Goal: Task Accomplishment & Management: Use online tool/utility

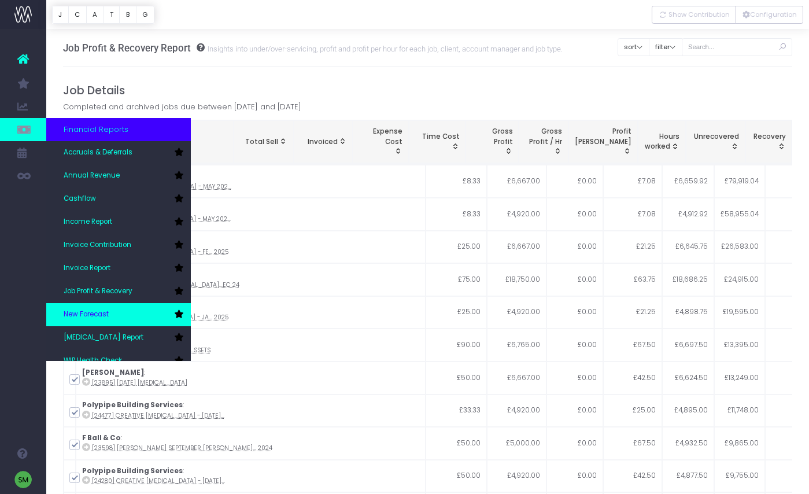
click at [133, 307] on link "New Forecast" at bounding box center [118, 314] width 145 height 23
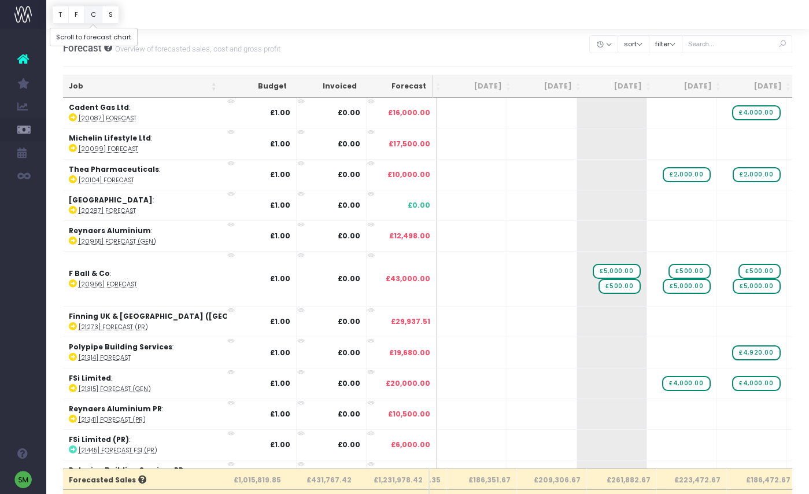
click at [89, 20] on button "C" at bounding box center [93, 15] width 19 height 18
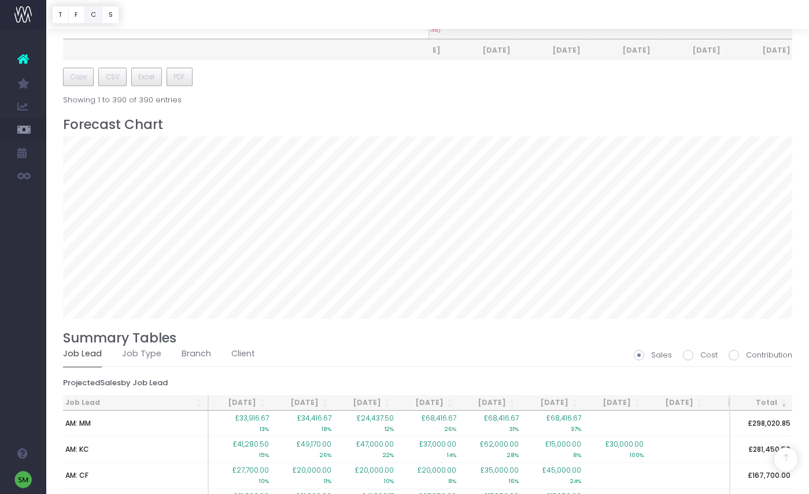
scroll to position [713, 0]
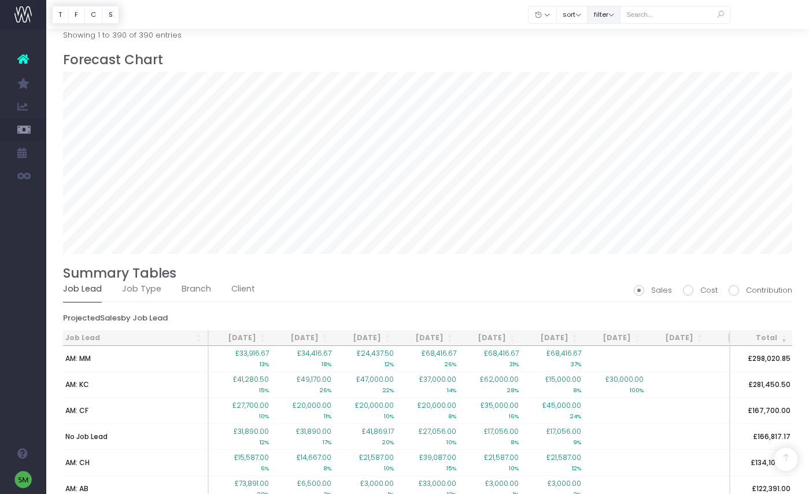
click at [616, 17] on button "filter" at bounding box center [604, 15] width 34 height 18
click at [609, 46] on span at bounding box center [603, 51] width 10 height 10
click at [622, 46] on input "All" at bounding box center [620, 49] width 8 height 8
checkbox input "false"
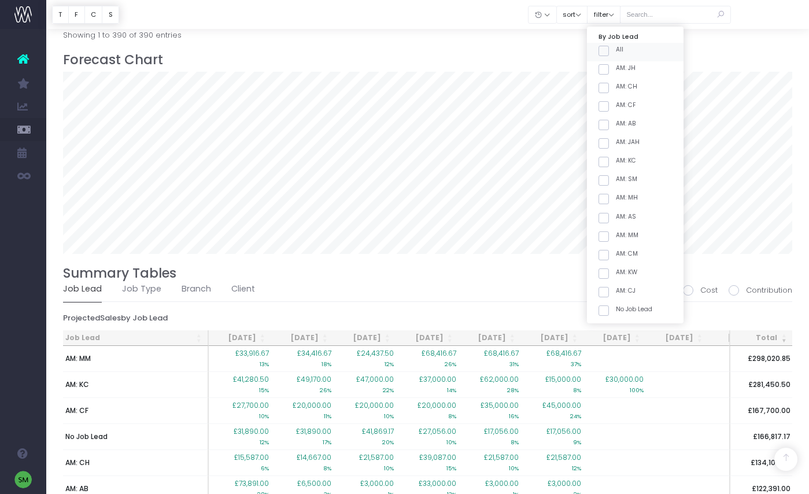
checkbox input "false"
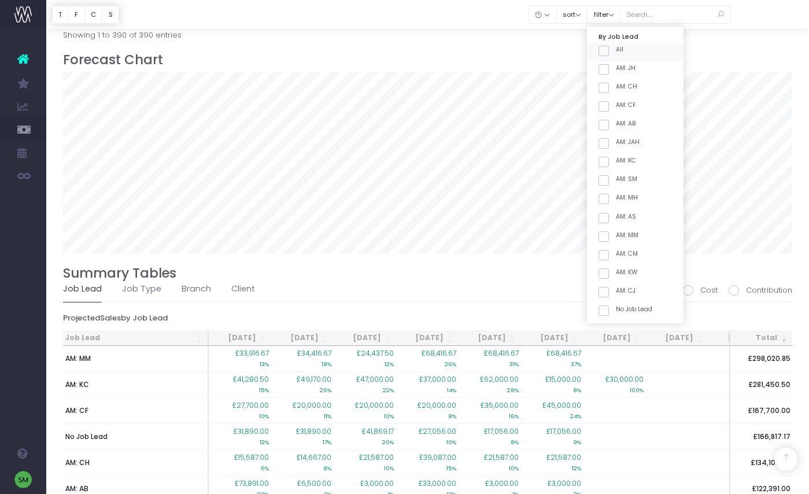
checkbox input "false"
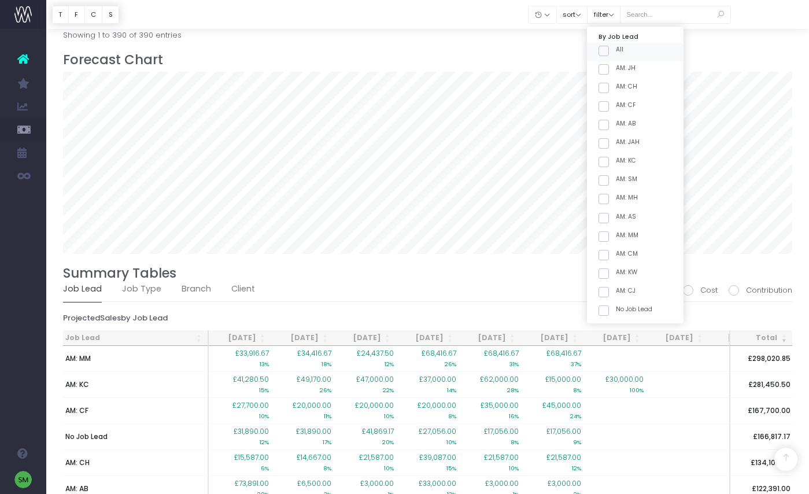
checkbox input "false"
click at [609, 177] on span at bounding box center [603, 180] width 10 height 10
click at [619, 177] on input "AM: SM" at bounding box center [620, 179] width 8 height 8
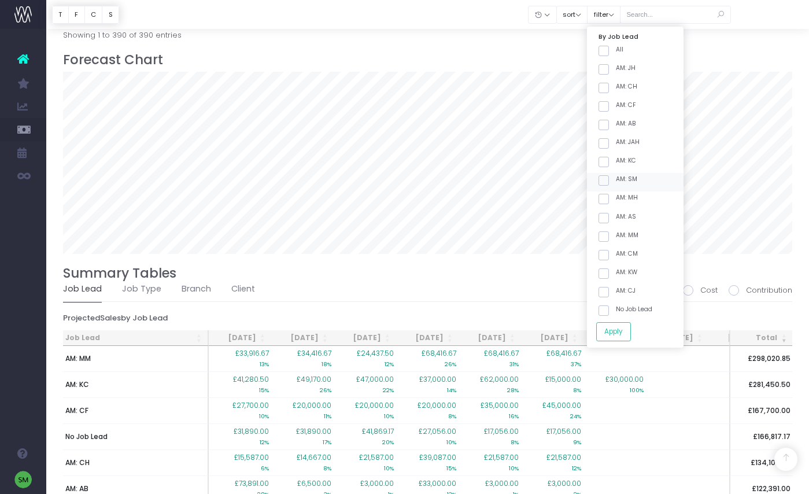
checkbox input "true"
click at [631, 332] on button "Apply" at bounding box center [613, 331] width 35 height 19
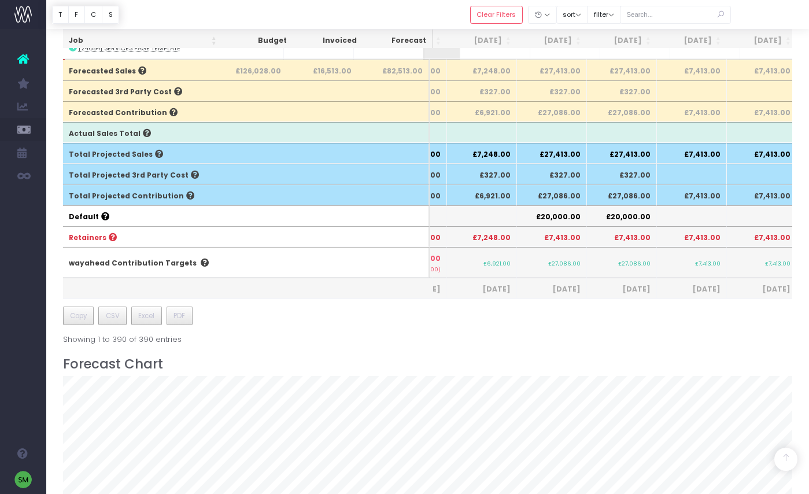
scroll to position [121, 0]
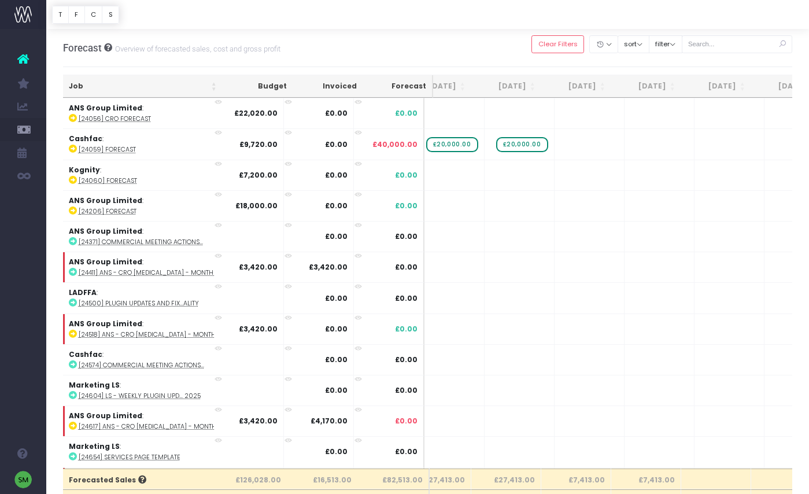
click at [213, 86] on th "Job" at bounding box center [143, 86] width 160 height 23
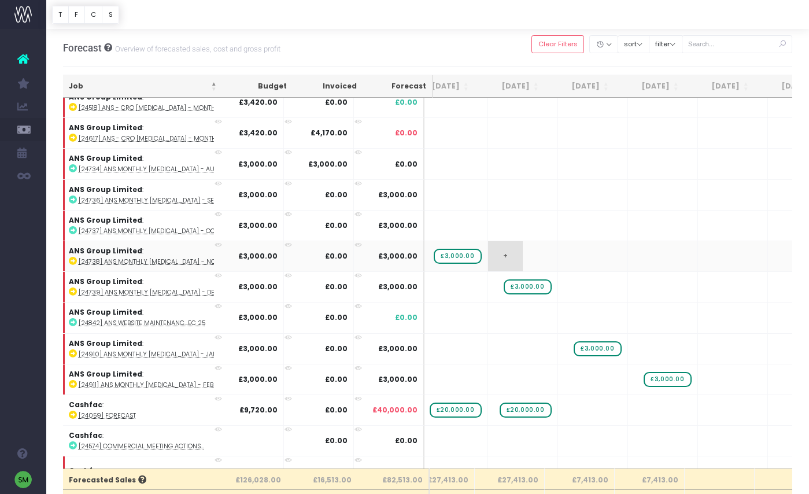
scroll to position [202, 309]
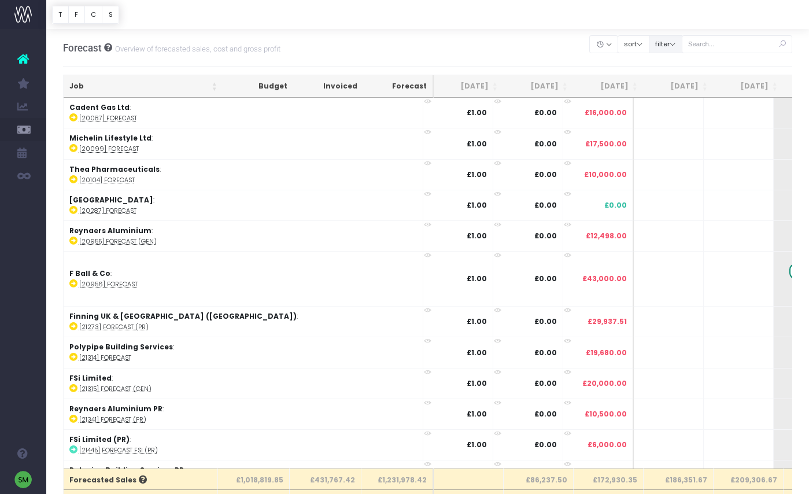
click at [681, 47] on button "filter" at bounding box center [666, 44] width 34 height 18
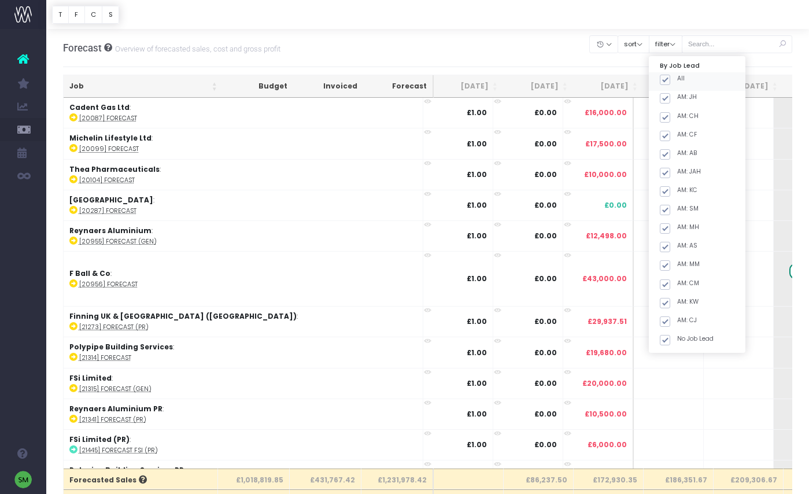
click at [670, 80] on span at bounding box center [665, 80] width 10 height 10
click at [684, 80] on input "All" at bounding box center [681, 78] width 8 height 8
checkbox input "false"
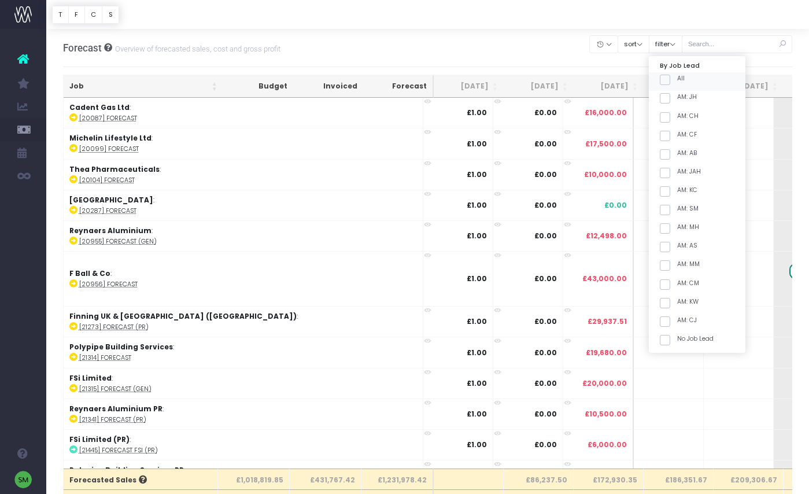
checkbox input "false"
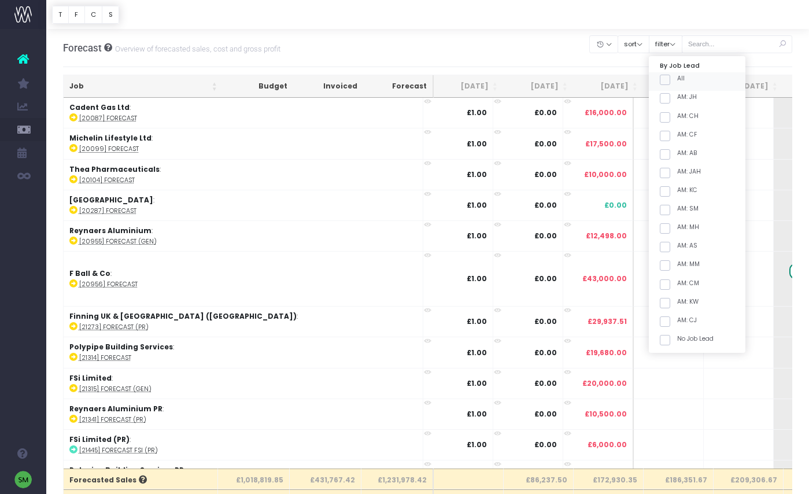
checkbox input "false"
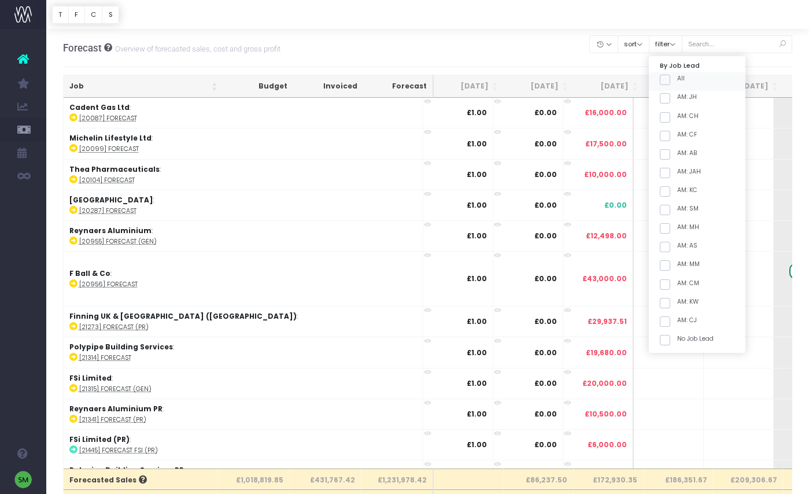
checkbox input "false"
click at [685, 210] on label "AM: SM" at bounding box center [679, 208] width 39 height 9
click at [685, 210] on input "AM: SM" at bounding box center [681, 208] width 8 height 8
checkbox input "true"
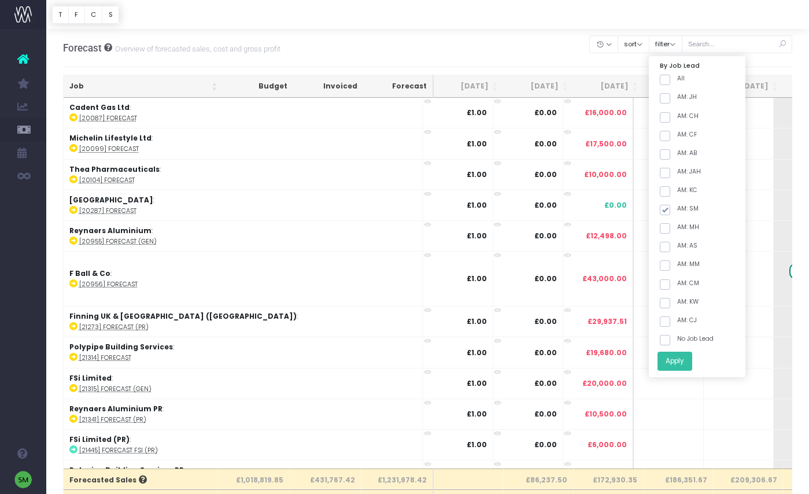
click at [692, 364] on button "Apply" at bounding box center [674, 361] width 35 height 19
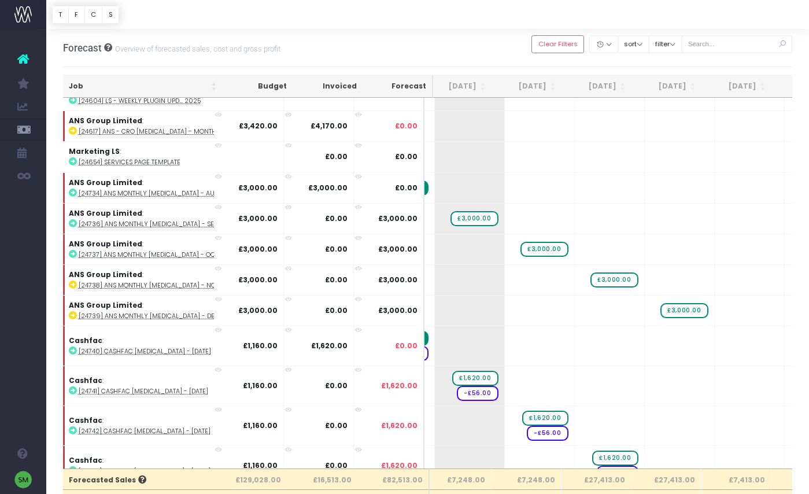
scroll to position [0, 164]
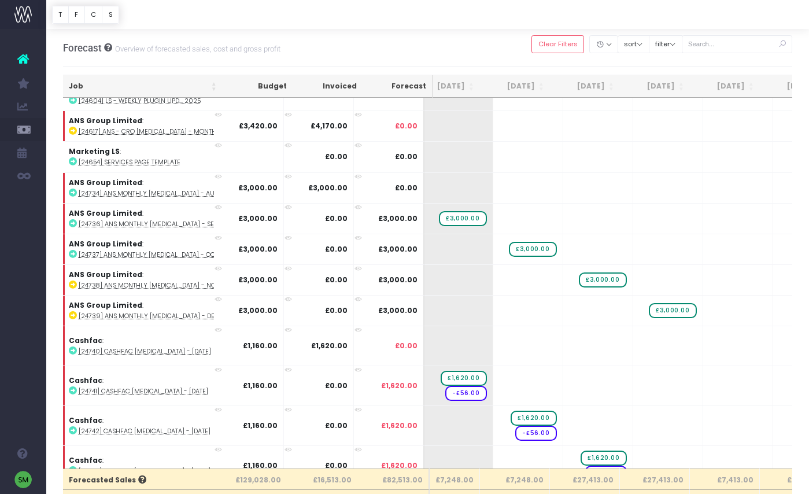
click at [212, 88] on th "Job" at bounding box center [143, 86] width 160 height 23
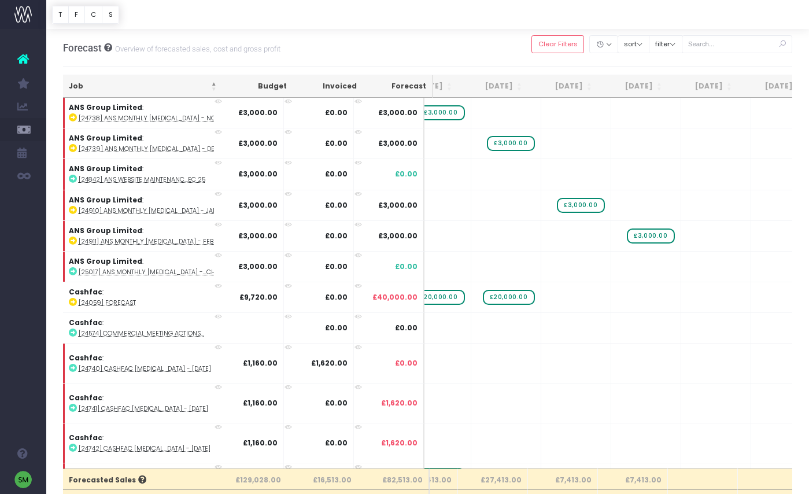
scroll to position [278, 351]
